Goal: Register for event/course

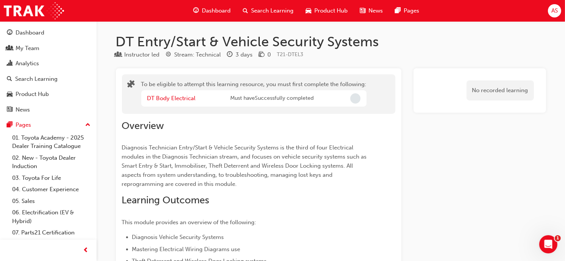
click at [245, 9] on span "search-icon" at bounding box center [245, 10] width 5 height 9
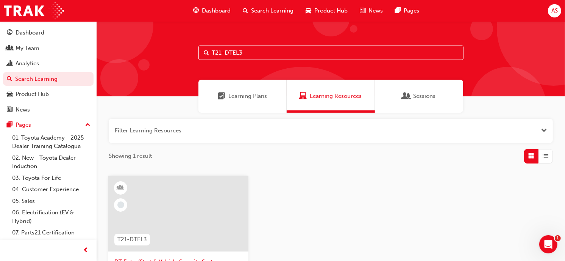
drag, startPoint x: 255, startPoint y: 48, endPoint x: 175, endPoint y: 41, distance: 80.7
click at [175, 41] on div "T21-DTEL3" at bounding box center [331, 58] width 469 height 75
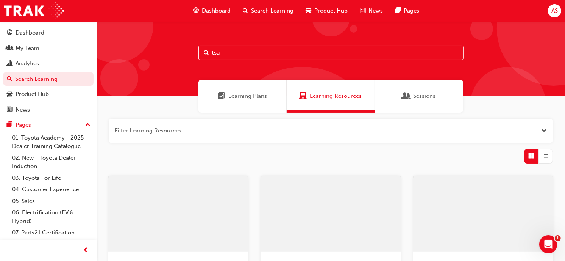
type input "tsa"
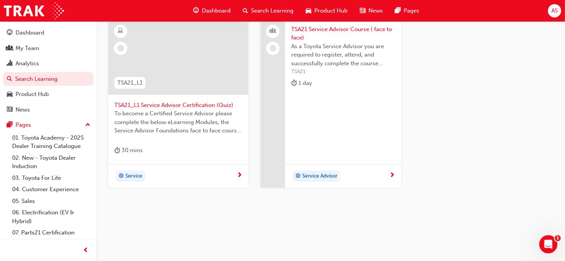
scroll to position [114, 0]
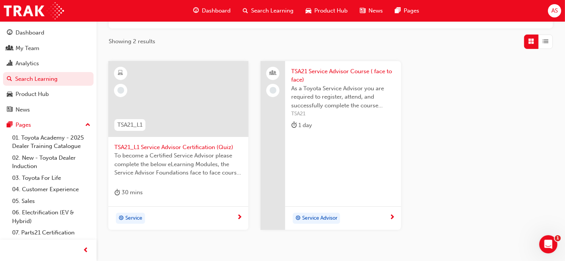
click at [372, 72] on span "TSA21 Service Advisor Course ( face to face)" at bounding box center [342, 75] width 103 height 17
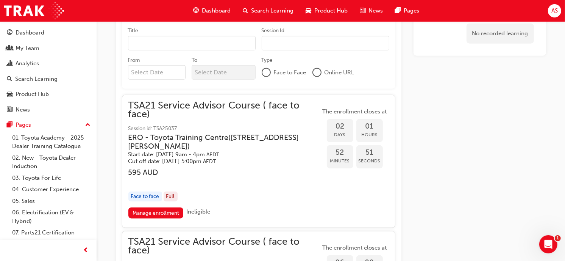
scroll to position [689, 0]
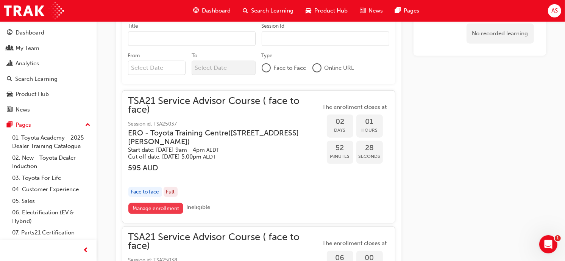
click at [152, 209] on link "Manage enrollment" at bounding box center [155, 208] width 55 height 11
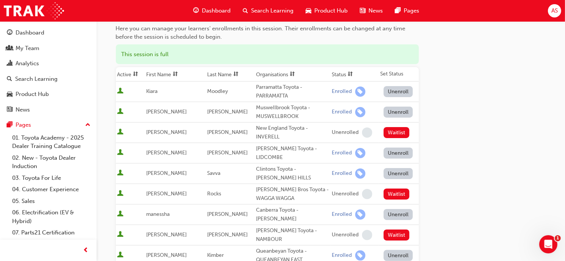
scroll to position [80, 0]
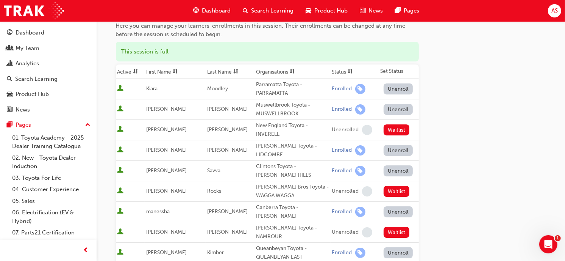
click at [488, 43] on div "Go to session detail page Manage enrollment for TSA21 Service Advisor Course ( …" at bounding box center [331, 258] width 431 height 632
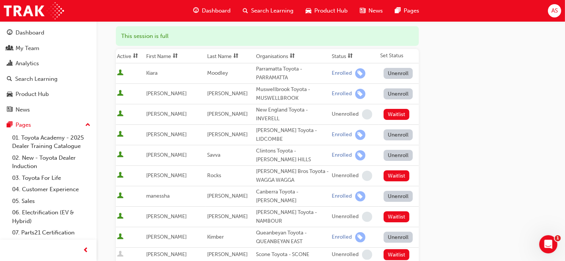
scroll to position [100, 0]
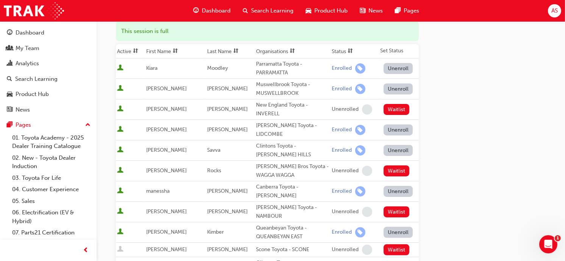
drag, startPoint x: 564, startPoint y: 70, endPoint x: 569, endPoint y: 59, distance: 12.4
click at [565, 59] on html "Your version of Internet Explorer is outdated and not supported. Please upgrade…" at bounding box center [282, 30] width 565 height 261
click at [562, 68] on div "Go to session detail page Manage enrollment for TSA21 Service Advisor Course ( …" at bounding box center [282, 248] width 565 height 697
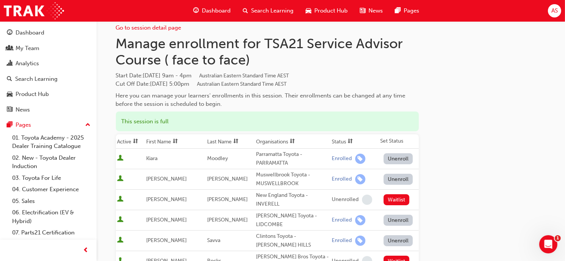
scroll to position [0, 0]
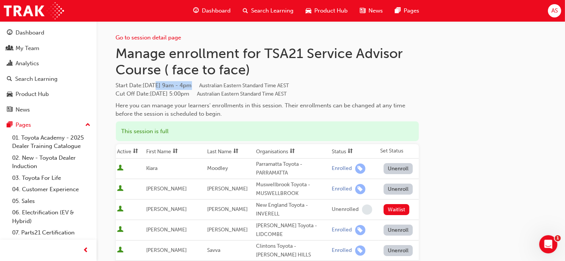
drag, startPoint x: 155, startPoint y: 86, endPoint x: 215, endPoint y: 89, distance: 60.0
click at [215, 89] on span "Start Date : [DATE] 9am - 4pm Australian Eastern Standard Time AEST" at bounding box center [267, 85] width 303 height 9
copy span "[DATE] 9am - 4pm"
